Goal: Communication & Community: Answer question/provide support

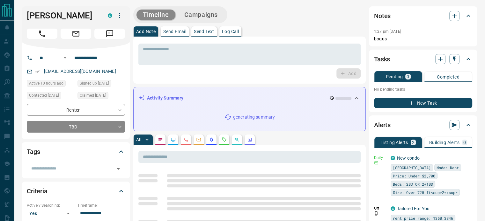
click at [203, 32] on p "Send Text" at bounding box center [204, 31] width 20 height 4
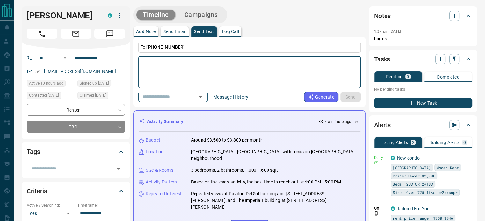
click at [203, 74] on textarea at bounding box center [249, 72] width 213 height 27
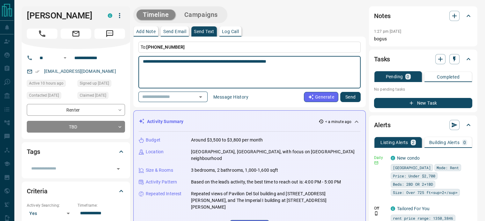
type textarea "**********"
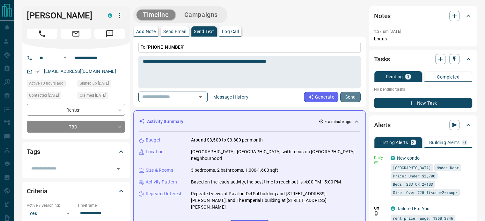
click at [351, 96] on button "Send" at bounding box center [350, 97] width 20 height 10
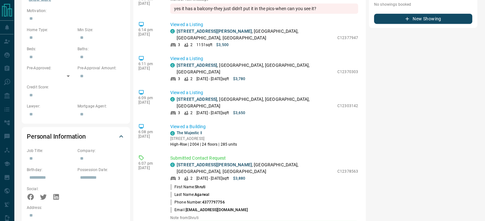
scroll to position [291, 0]
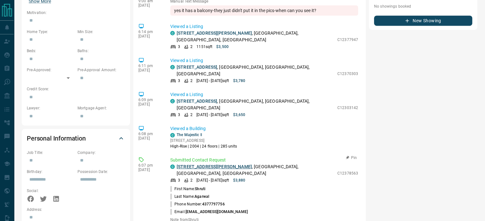
click at [196, 164] on link "705 - 5 Kenneth Avenue" at bounding box center [214, 166] width 75 height 5
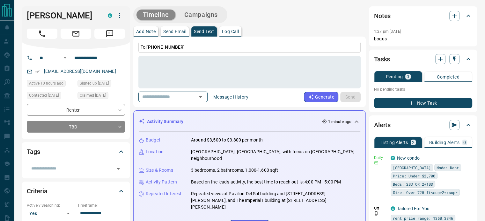
scroll to position [0, 0]
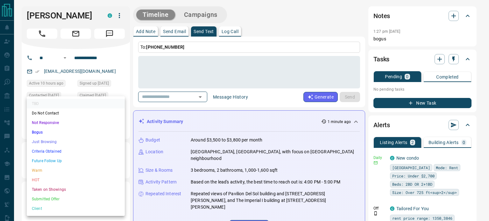
click at [60, 122] on li "Not Responsive" at bounding box center [76, 123] width 98 height 10
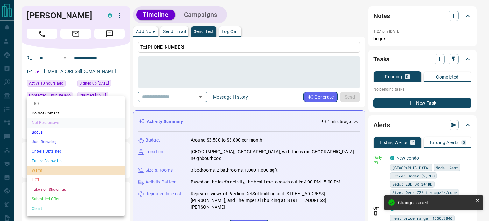
drag, startPoint x: 46, startPoint y: 169, endPoint x: 32, endPoint y: 112, distance: 58.4
click at [46, 169] on li "Warm" at bounding box center [76, 171] width 98 height 10
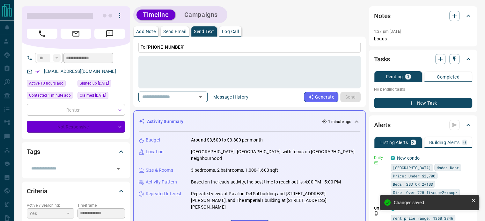
type input "*"
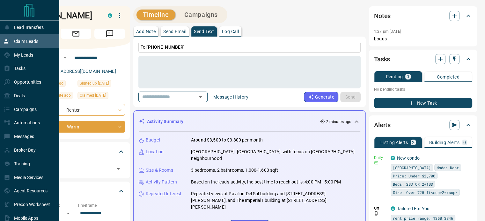
click at [20, 44] on div "Claim Leads" at bounding box center [21, 41] width 34 height 11
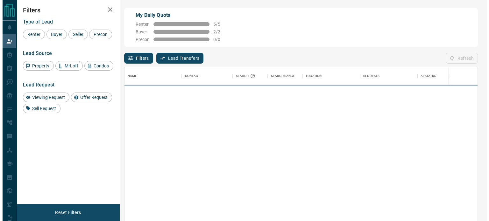
scroll to position [162, 348]
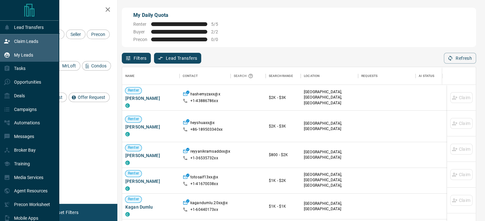
click at [18, 54] on p "My Leads" at bounding box center [23, 55] width 19 height 5
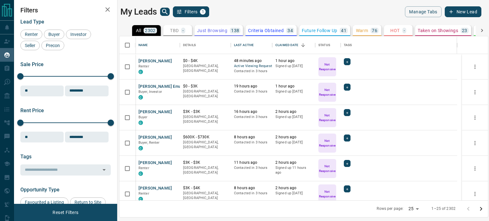
click at [285, 14] on div "My Leads Filters 1" at bounding box center [210, 11] width 181 height 11
click at [240, 6] on div "My Leads Filters 1 Manage Tabs New Lead All 2302 TBD - Do Not Contact - Not Res…" at bounding box center [251, 106] width 475 height 213
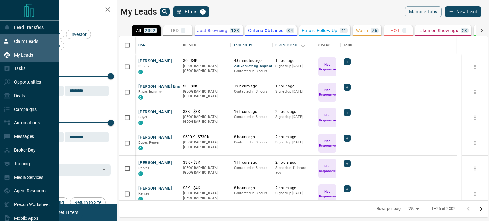
click at [19, 41] on p "Claim Leads" at bounding box center [26, 41] width 24 height 5
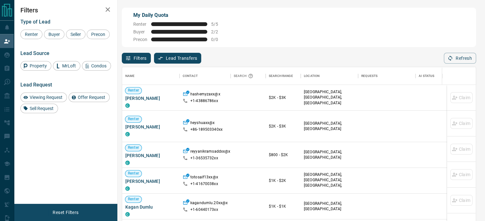
scroll to position [162, 348]
click at [290, 25] on div "My Daily Quota Renter 5 / 5 Buyer 2 / 2 Precon 0 / 0" at bounding box center [299, 28] width 354 height 40
click at [283, 26] on div "My Daily Quota Renter 5 / 5 Buyer 2 / 2 Precon 0 / 0" at bounding box center [299, 28] width 354 height 40
click at [314, 23] on div "My Daily Quota Renter 5 / 5 Buyer 2 / 2 Precon 0 / 0" at bounding box center [299, 28] width 354 height 40
click at [107, 11] on icon "button" at bounding box center [108, 10] width 8 height 8
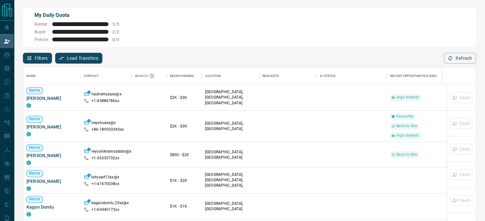
scroll to position [162, 447]
click at [300, 22] on div "My Daily Quota Renter 5 / 5 Buyer 2 / 2 Precon 0 / 0" at bounding box center [249, 28] width 453 height 40
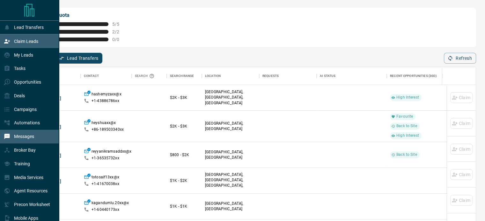
click at [16, 138] on p "Messages" at bounding box center [24, 136] width 20 height 5
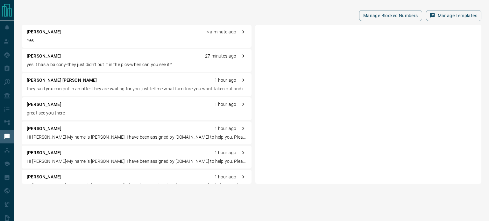
click at [50, 81] on p "Vijay Pratap Singh" at bounding box center [62, 80] width 70 height 7
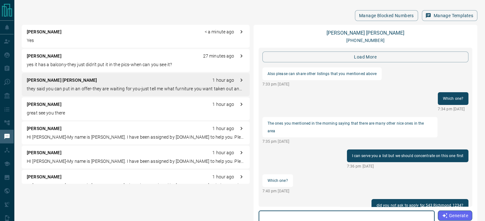
scroll to position [696, 0]
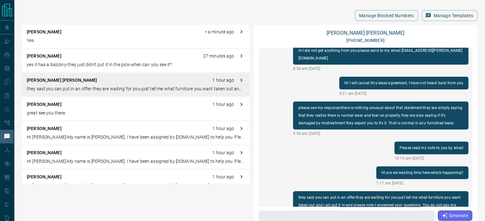
click at [309, 9] on div "Manage Blocked Numbers Manage Templates Tina S < a minute ago Yes Shruti Agarwa…" at bounding box center [249, 143] width 471 height 287
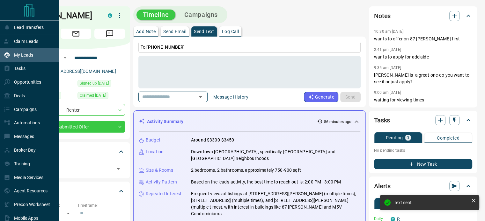
click at [20, 54] on p "My Leads" at bounding box center [23, 55] width 19 height 5
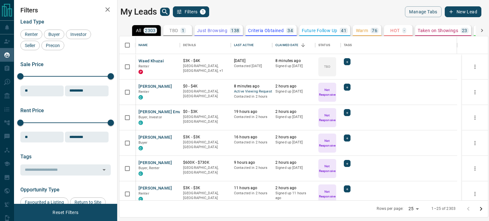
scroll to position [160, 364]
click at [144, 62] on button "Waed Khuzai" at bounding box center [151, 61] width 25 height 6
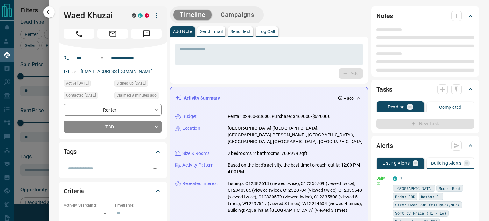
type input "***"
type input "**********"
type input "**"
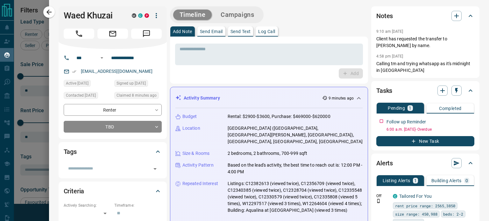
click at [240, 33] on p "Send Text" at bounding box center [241, 31] width 20 height 4
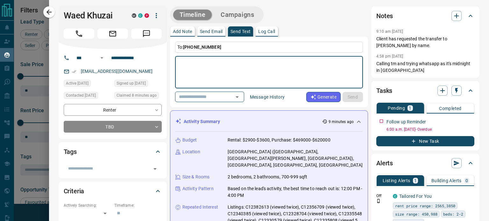
click at [220, 64] on textarea at bounding box center [269, 72] width 179 height 27
type textarea "**********"
click at [345, 94] on button "Send" at bounding box center [353, 97] width 20 height 10
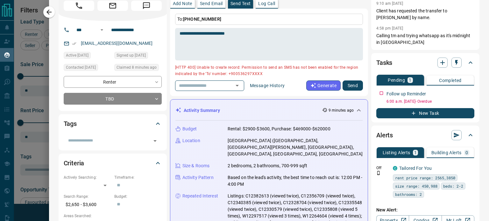
scroll to position [0, 0]
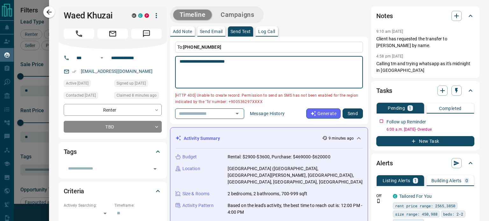
drag, startPoint x: 242, startPoint y: 62, endPoint x: 160, endPoint y: 64, distance: 82.9
click at [208, 34] on p "Send Email" at bounding box center [211, 31] width 23 height 4
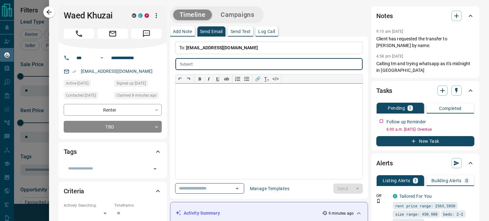
click at [206, 96] on div at bounding box center [269, 132] width 187 height 96
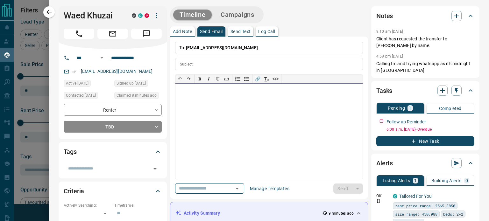
paste div
click at [209, 64] on input "text" at bounding box center [280, 64] width 166 height 12
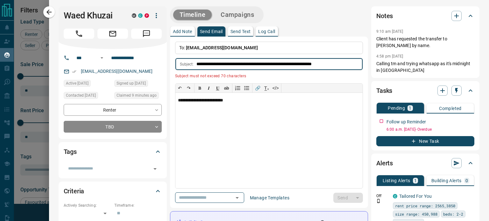
drag, startPoint x: 235, startPoint y: 63, endPoint x: 235, endPoint y: 55, distance: 8.0
click at [233, 62] on input "**********" at bounding box center [280, 64] width 166 height 12
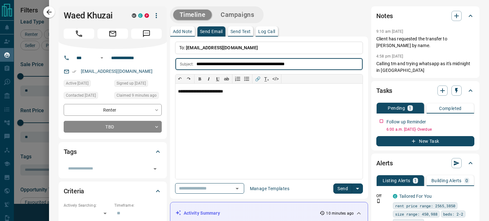
type input "**********"
click at [242, 89] on p "**********" at bounding box center [267, 91] width 178 height 5
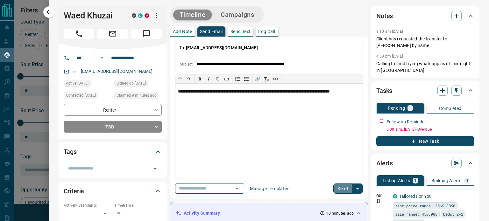
click at [338, 190] on button "Send" at bounding box center [343, 189] width 19 height 10
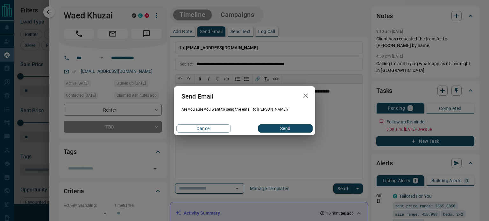
drag, startPoint x: 285, startPoint y: 126, endPoint x: 280, endPoint y: 125, distance: 5.2
click at [283, 125] on button "Send" at bounding box center [285, 129] width 54 height 8
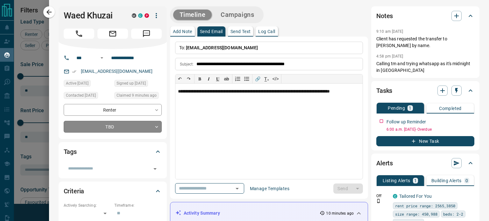
click at [135, 125] on body "Lead Transfers Claim Leads My Leads Tasks Opportunities Deals Campaigns Automat…" at bounding box center [244, 106] width 489 height 213
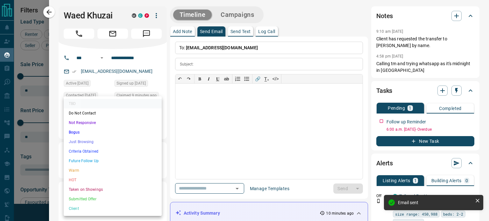
click at [80, 169] on li "Warm" at bounding box center [113, 171] width 98 height 10
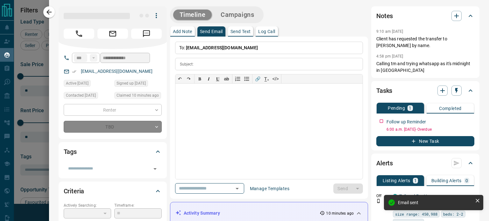
type input "*"
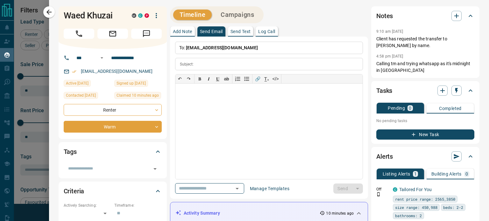
drag, startPoint x: 49, startPoint y: 11, endPoint x: 274, endPoint y: 139, distance: 258.7
click at [49, 11] on icon "button" at bounding box center [49, 12] width 8 height 8
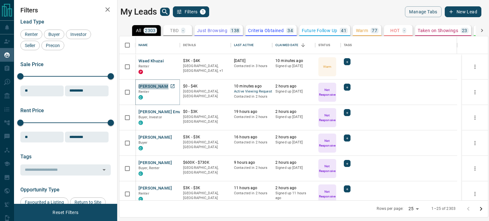
click at [148, 87] on button "[PERSON_NAME]" at bounding box center [155, 87] width 33 height 6
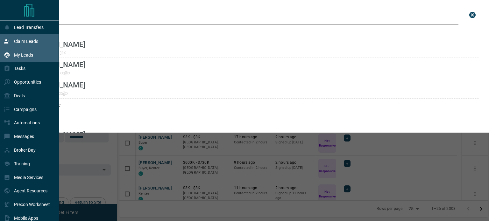
scroll to position [160, 364]
click at [22, 54] on p "My Leads" at bounding box center [23, 55] width 19 height 5
click at [21, 53] on p "My Leads" at bounding box center [23, 55] width 19 height 5
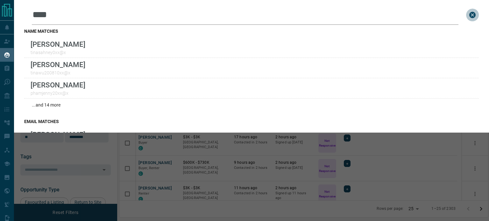
click at [470, 13] on icon "close search bar" at bounding box center [473, 15] width 6 height 6
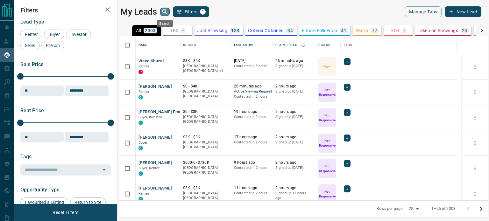
click at [161, 11] on icon "search button" at bounding box center [165, 12] width 8 height 8
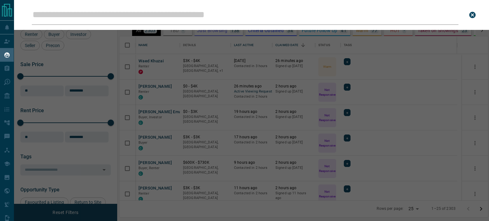
click at [176, 14] on input "Leads Search Bar" at bounding box center [245, 15] width 427 height 20
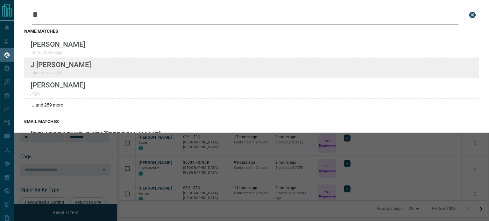
type input "*"
